Goal: Task Accomplishment & Management: Use online tool/utility

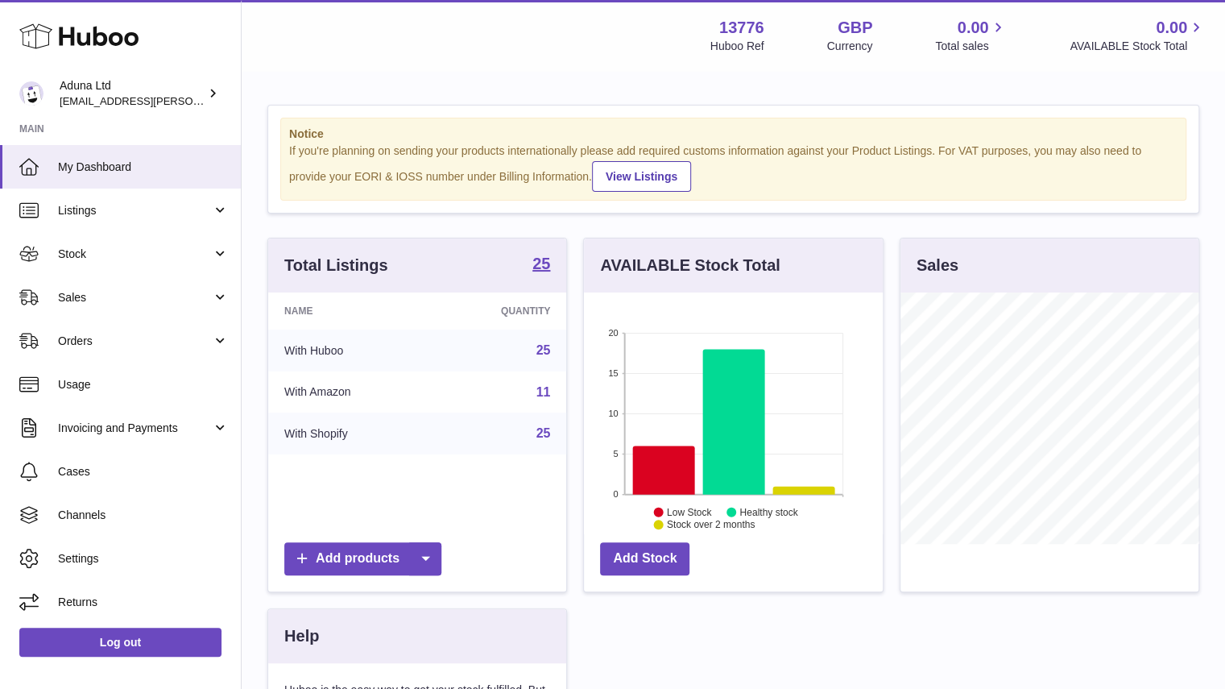
scroll to position [251, 299]
click at [119, 293] on span "Sales" at bounding box center [135, 297] width 154 height 15
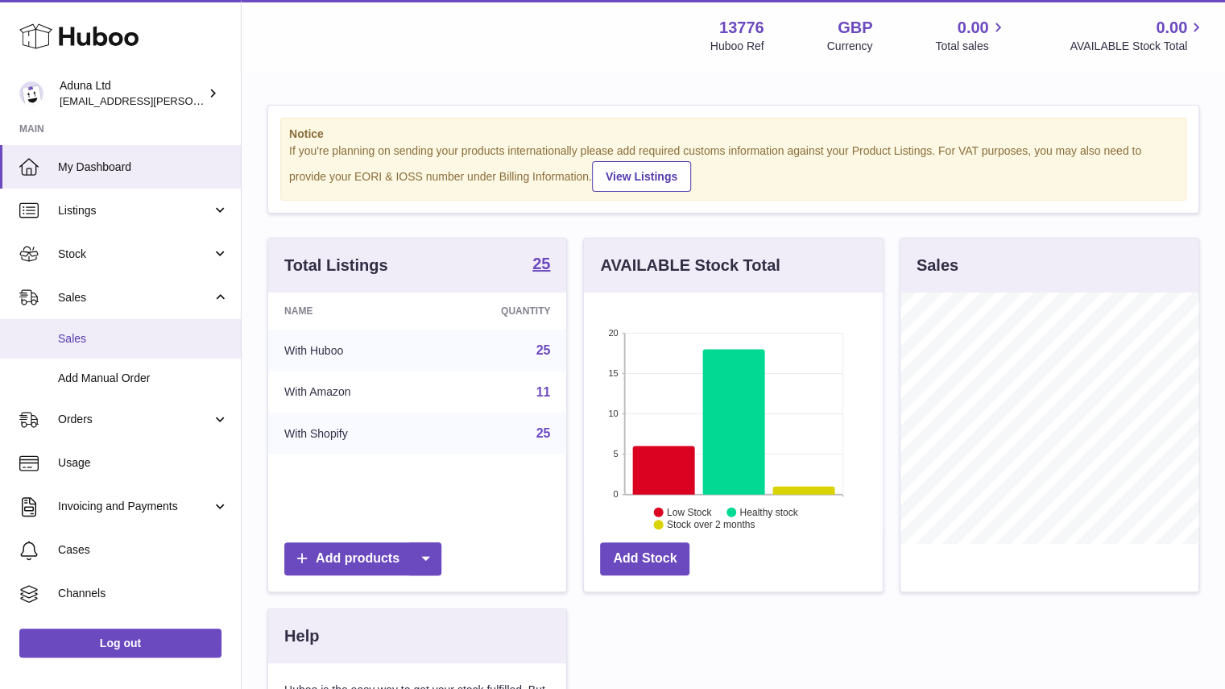
click at [135, 329] on link "Sales" at bounding box center [120, 338] width 241 height 39
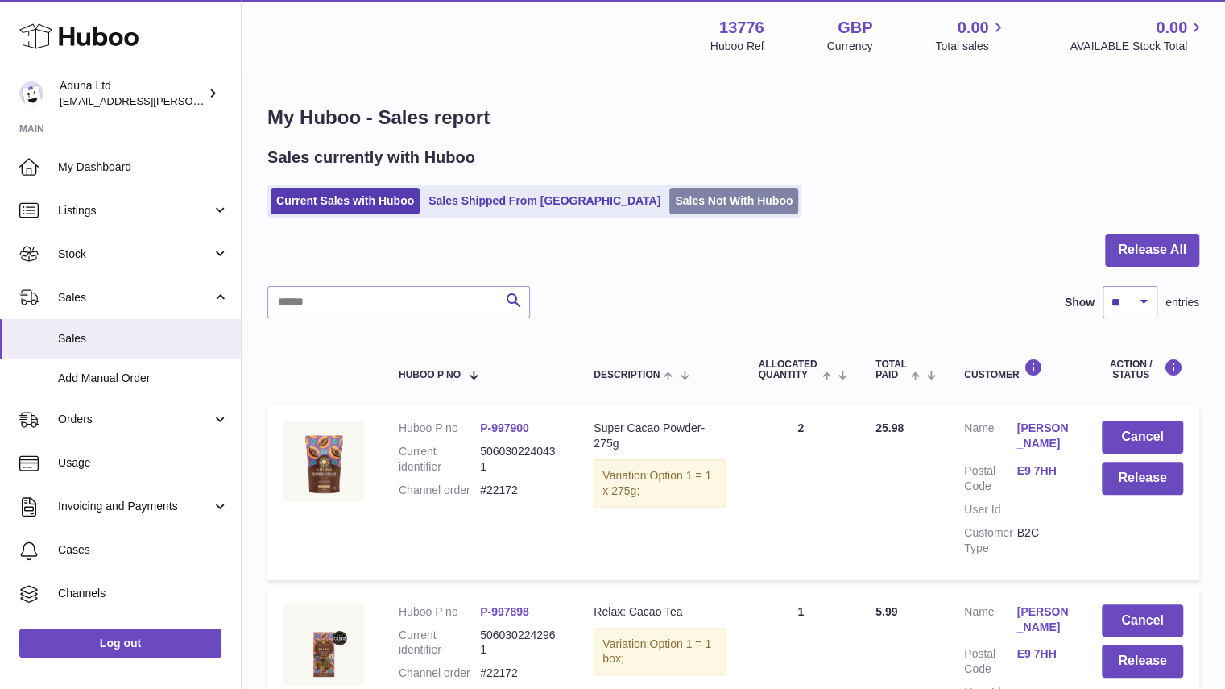
click at [669, 211] on link "Sales Not With Huboo" at bounding box center [733, 201] width 129 height 27
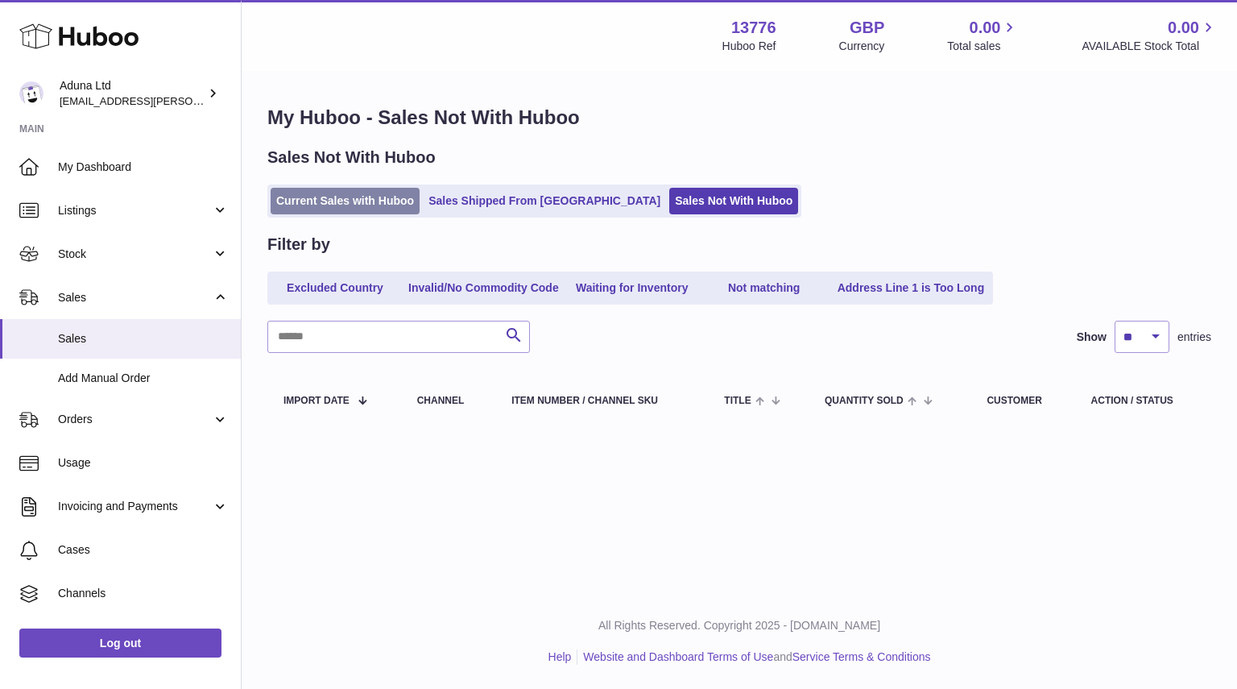
click at [353, 201] on link "Current Sales with Huboo" at bounding box center [345, 201] width 149 height 27
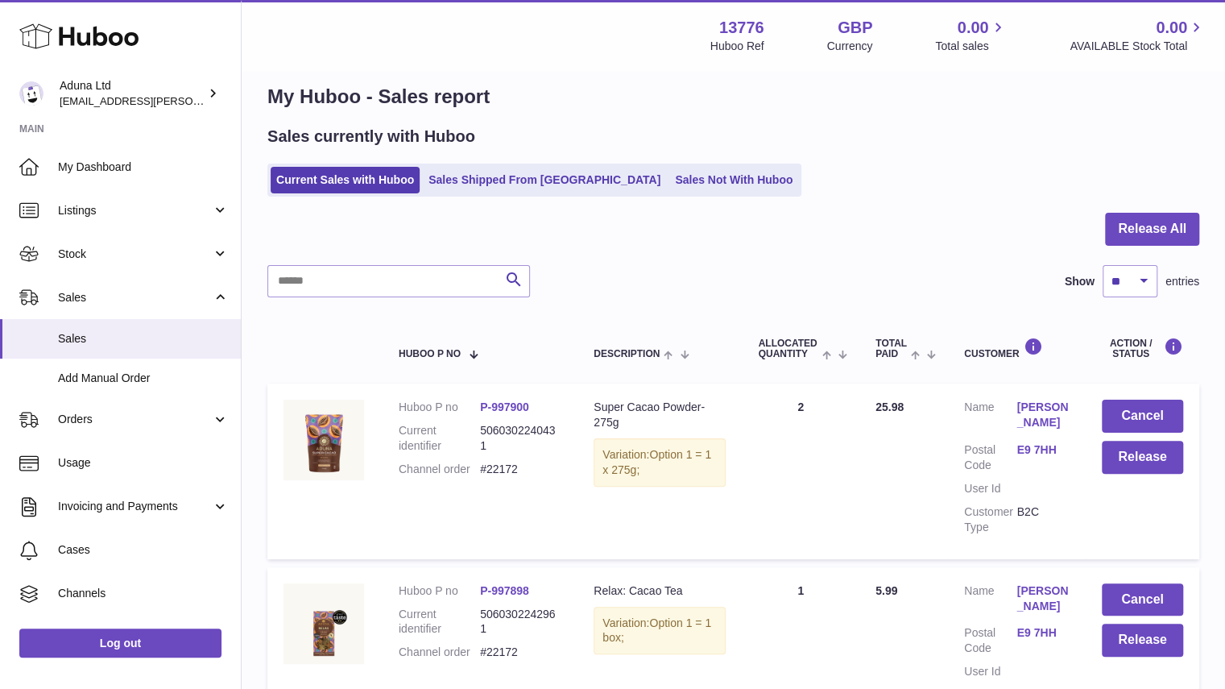
scroll to position [19, 0]
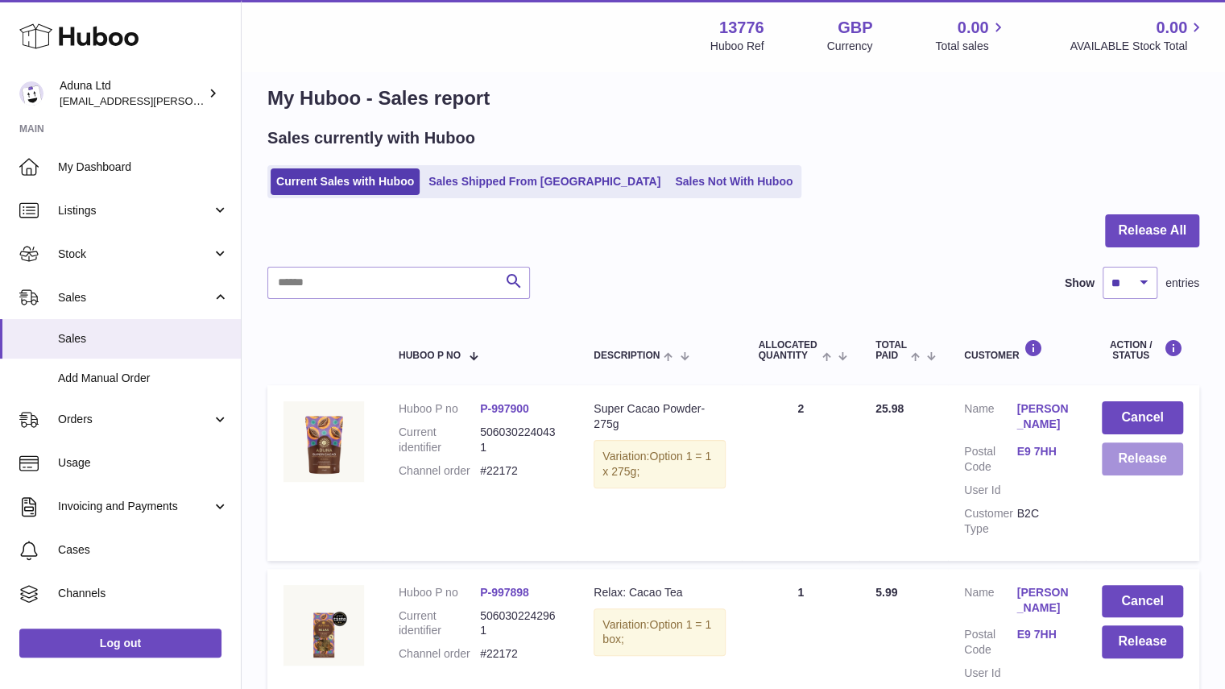
click at [1126, 455] on button "Release" at bounding box center [1142, 458] width 81 height 33
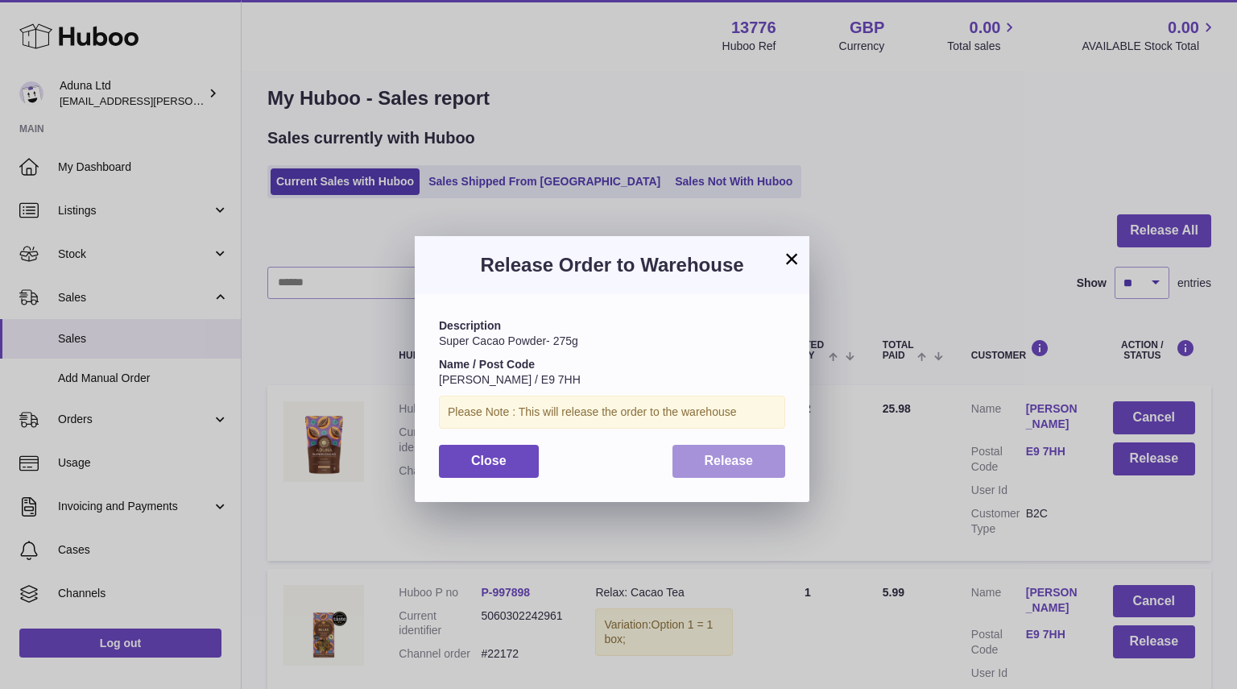
click at [698, 454] on button "Release" at bounding box center [729, 461] width 114 height 33
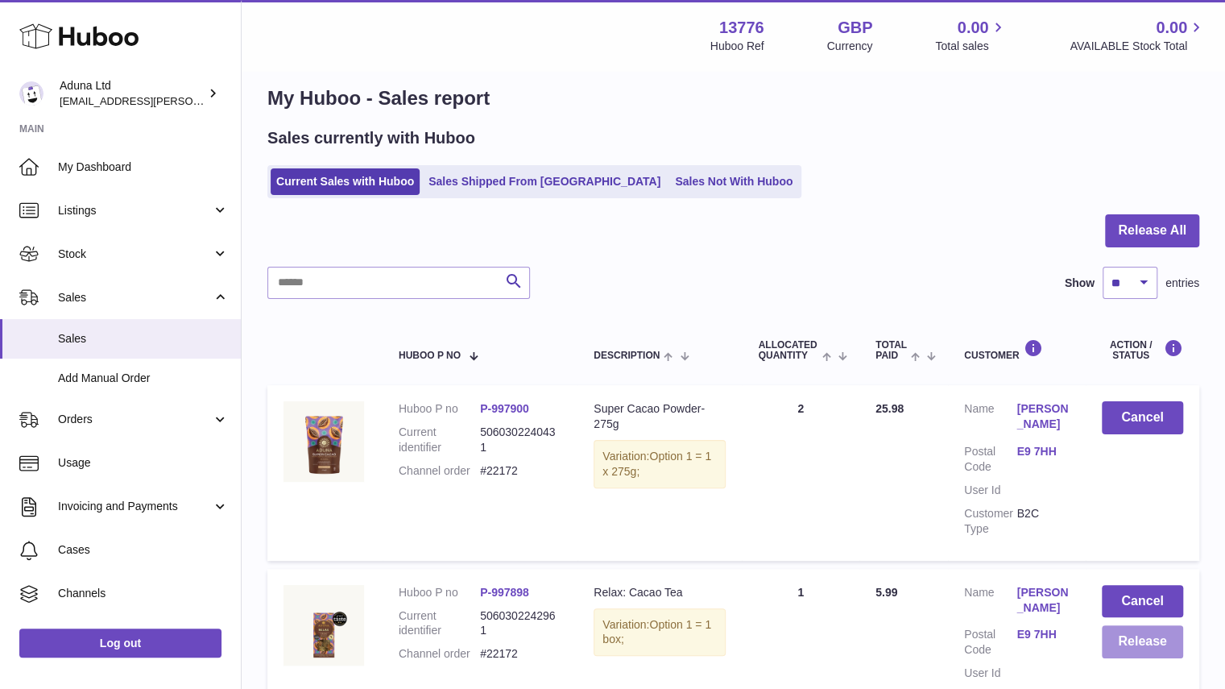
click at [1129, 640] on button "Release" at bounding box center [1142, 641] width 81 height 33
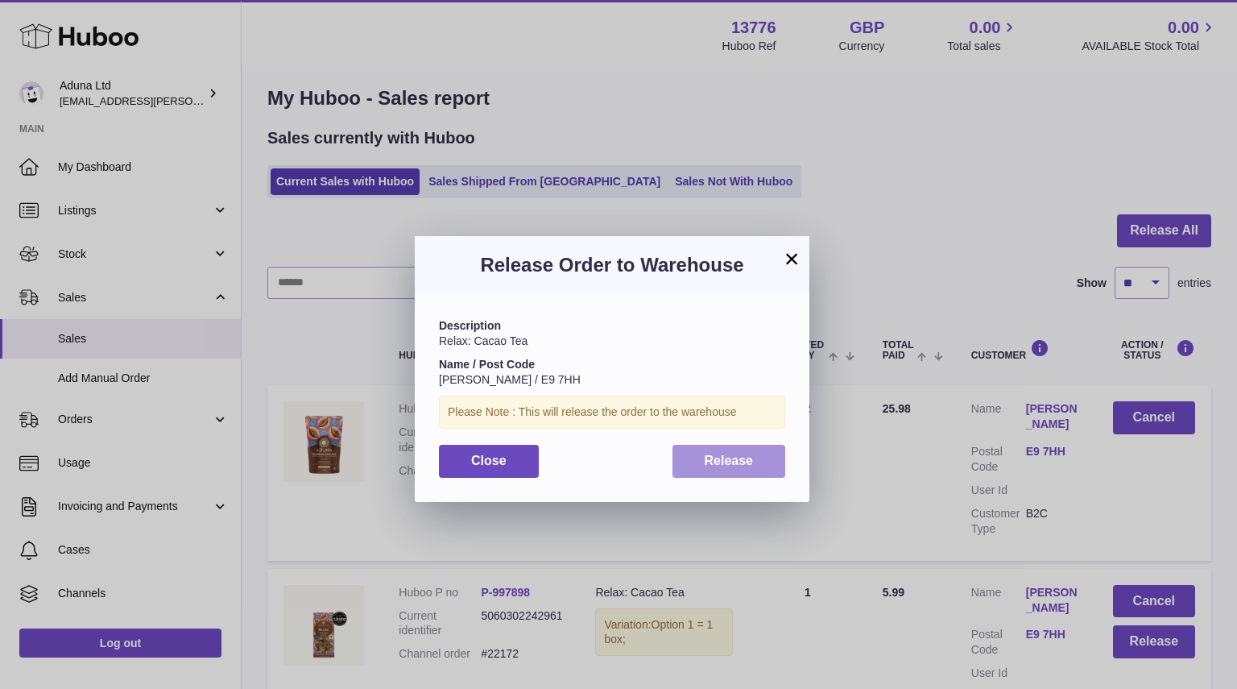
click at [688, 451] on button "Release" at bounding box center [729, 461] width 114 height 33
